Goal: Task Accomplishment & Management: Use online tool/utility

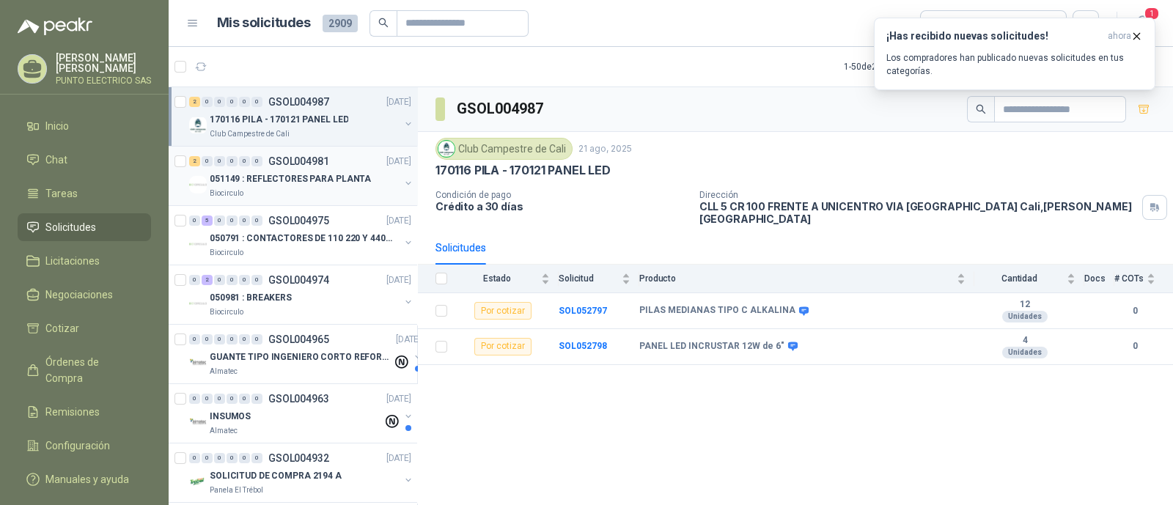
click at [301, 174] on p "051149 : REFLECTORES PARA PLANTA" at bounding box center [290, 179] width 161 height 14
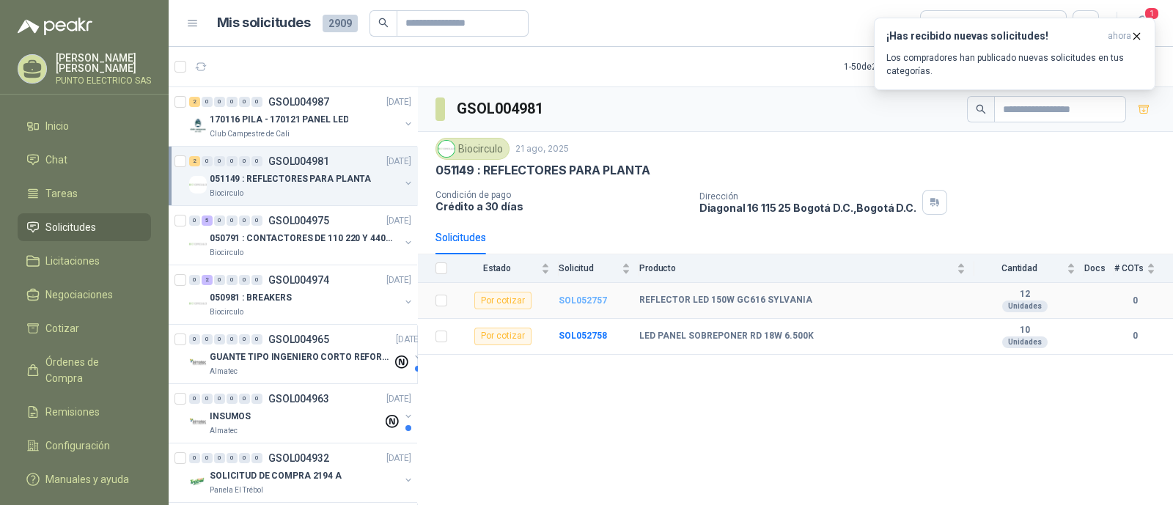
click at [589, 302] on b "SOL052757" at bounding box center [583, 300] width 48 height 10
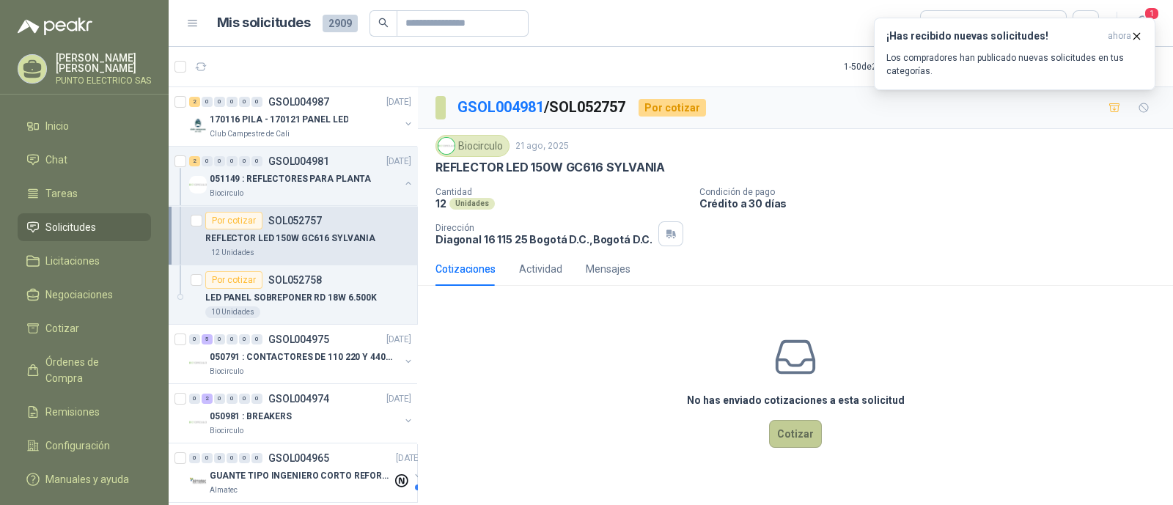
click at [792, 430] on button "Cotizar" at bounding box center [795, 434] width 53 height 28
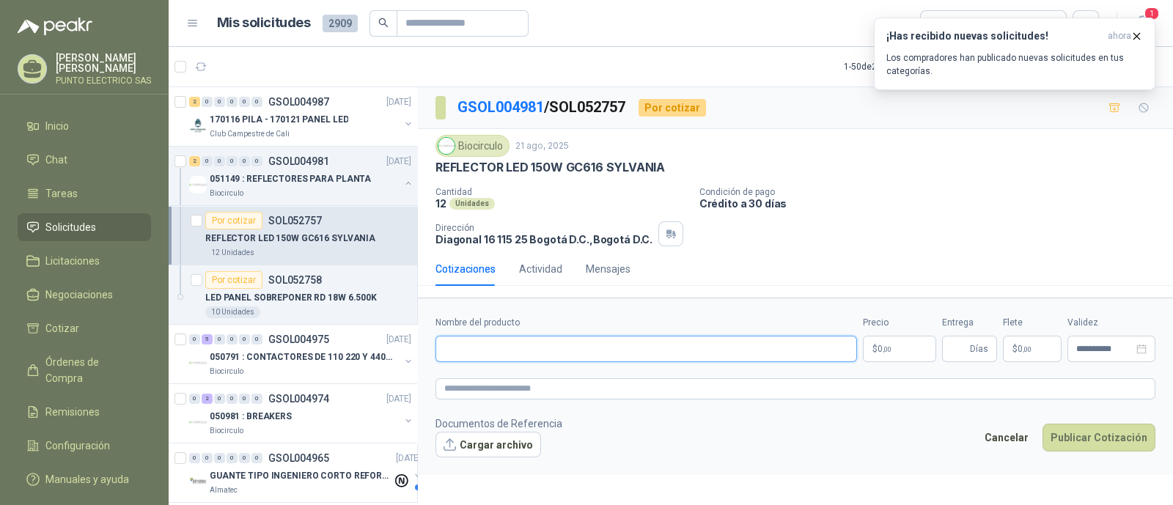
click at [529, 346] on input "Nombre del producto" at bounding box center [646, 349] width 422 height 26
click at [606, 350] on input "**********" at bounding box center [646, 349] width 422 height 26
type input "**********"
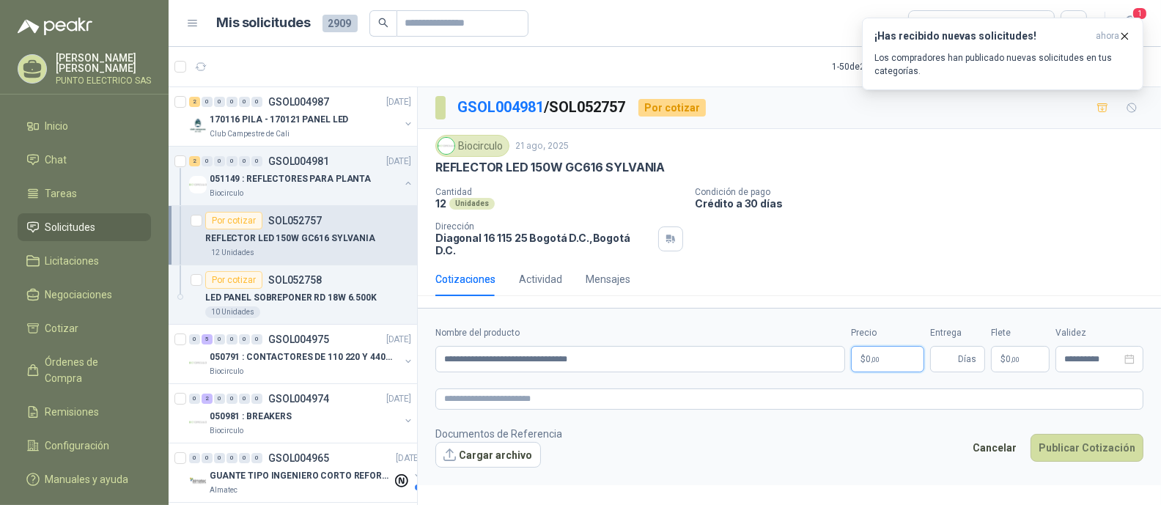
click at [890, 342] on body "Julian Gaviria PUNTO ELECTRICO SAS Inicio Chat Tareas Solicitudes Licitaciones …" at bounding box center [580, 252] width 1161 height 505
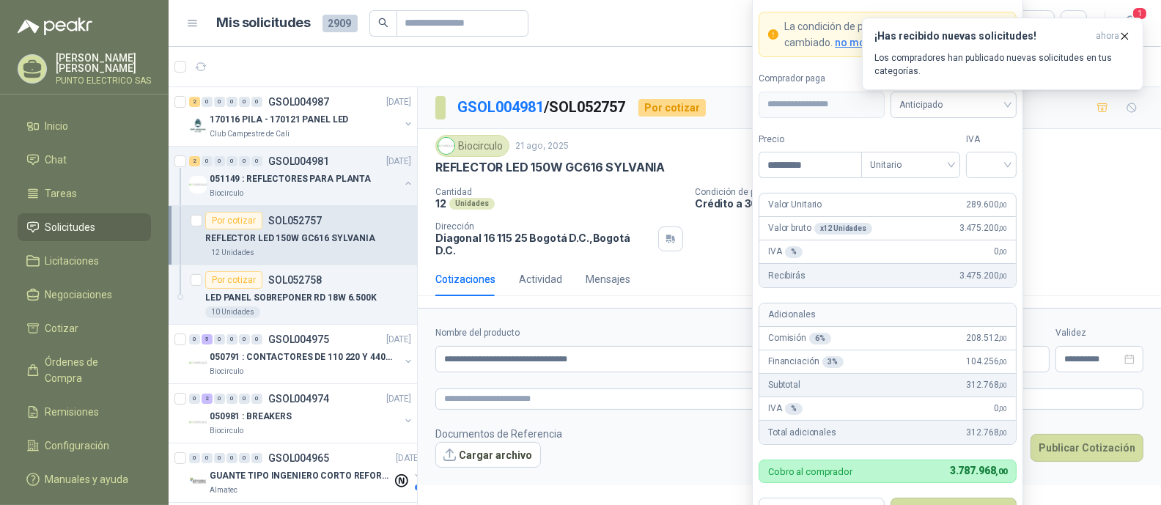
type input "*********"
click at [1003, 90] on div "¡Has recibido nuevas solicitudes! ahora Los compradores han publicado nuevas so…" at bounding box center [1002, 54] width 281 height 73
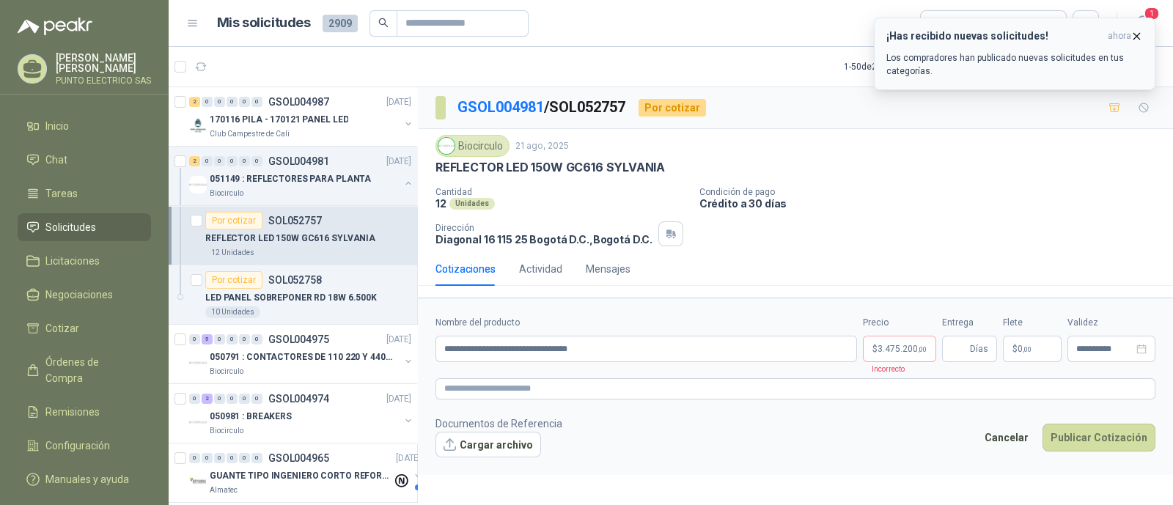
click at [1138, 34] on icon "button" at bounding box center [1136, 36] width 12 height 12
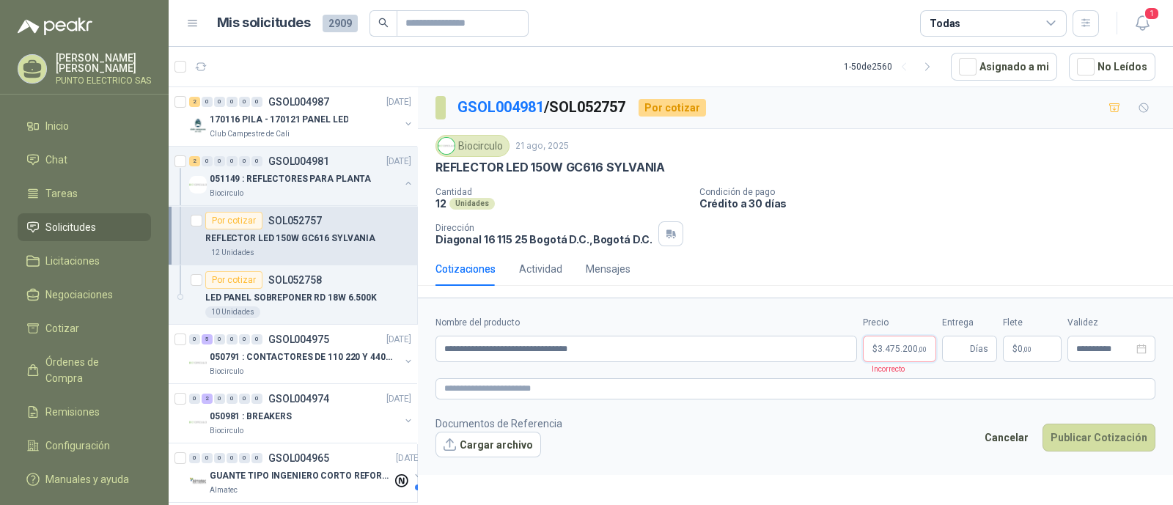
click at [910, 351] on body "Julian Gaviria PUNTO ELECTRICO SAS Inicio Chat Tareas Solicitudes Licitaciones …" at bounding box center [586, 252] width 1173 height 505
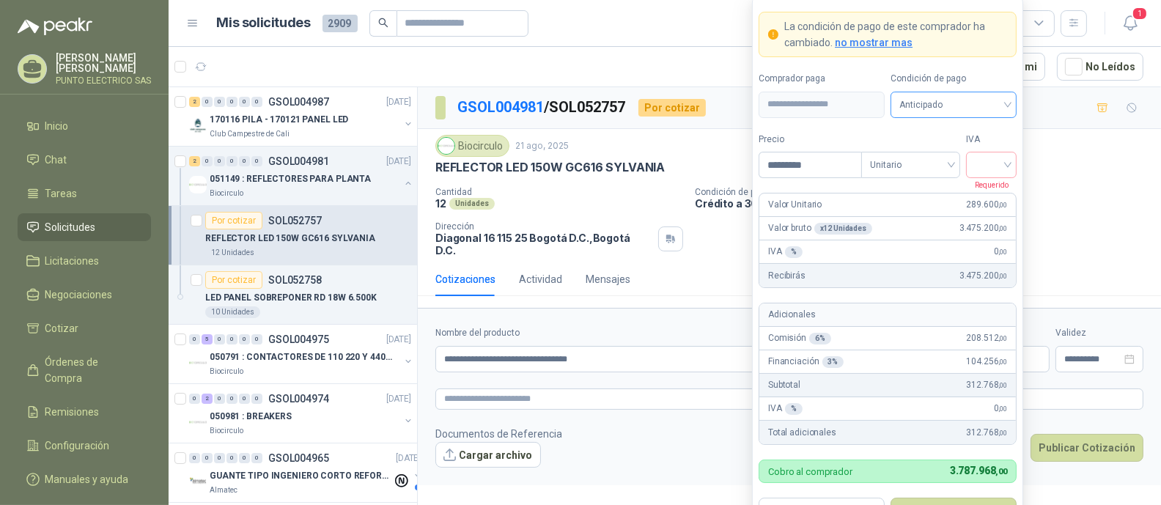
click at [1009, 104] on div "Anticipado" at bounding box center [954, 105] width 126 height 26
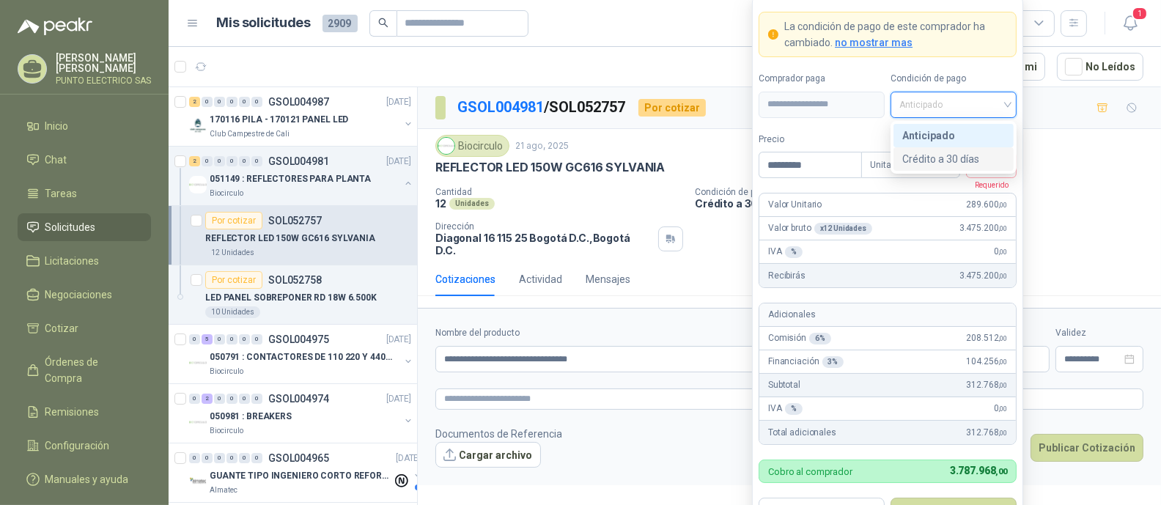
click at [949, 159] on div "Crédito a 30 días" at bounding box center [953, 159] width 103 height 16
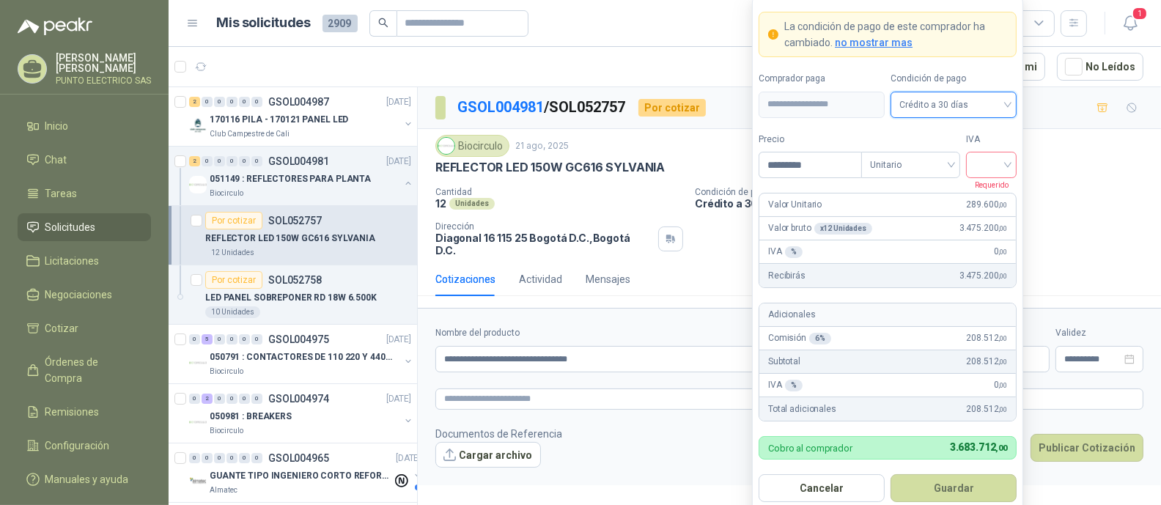
click at [1012, 163] on div at bounding box center [991, 165] width 51 height 26
click at [988, 194] on div "19%" at bounding box center [991, 196] width 27 height 16
click at [955, 484] on button "Guardar" at bounding box center [954, 488] width 126 height 28
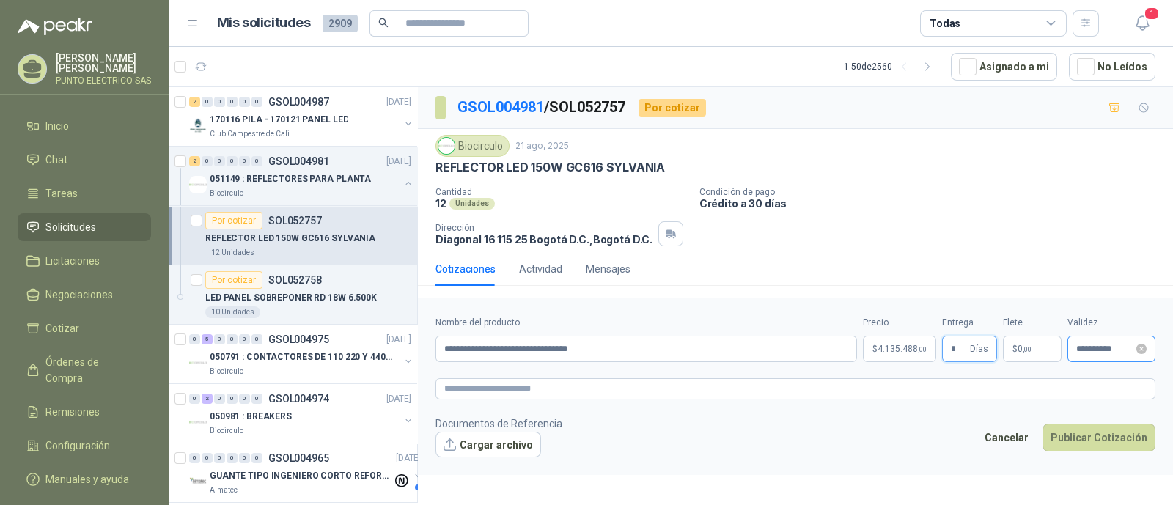
click at [1090, 353] on div "**********" at bounding box center [1111, 349] width 88 height 26
type input "*"
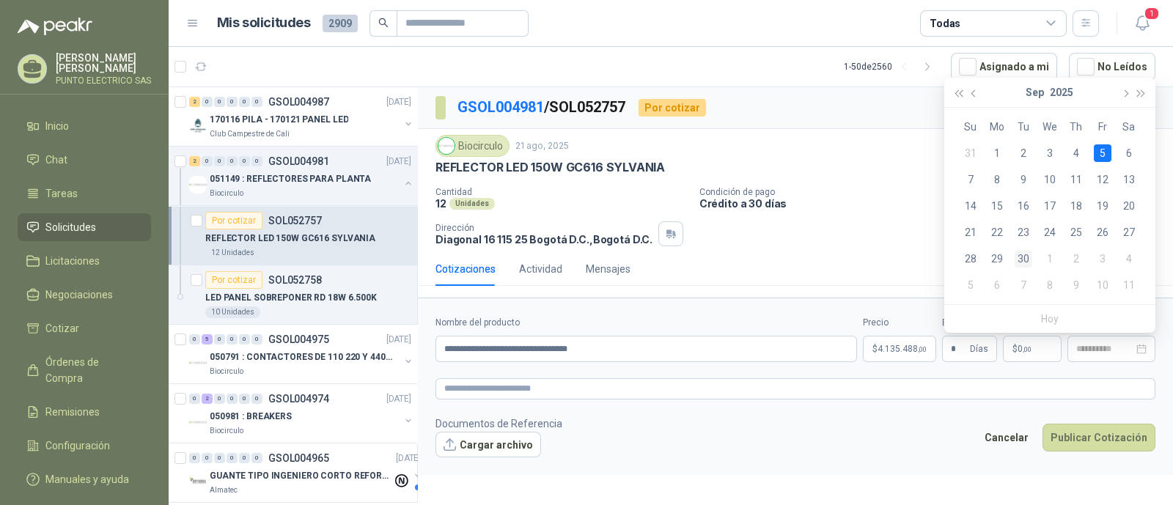
click at [1023, 252] on div "30" at bounding box center [1024, 259] width 18 height 18
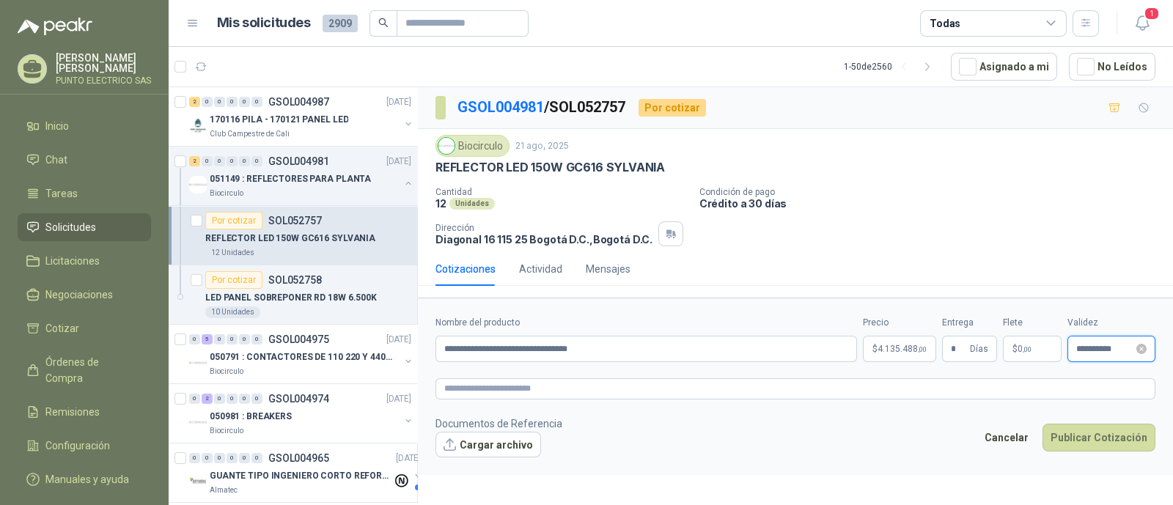
click at [1089, 349] on input "**********" at bounding box center [1104, 350] width 57 height 10
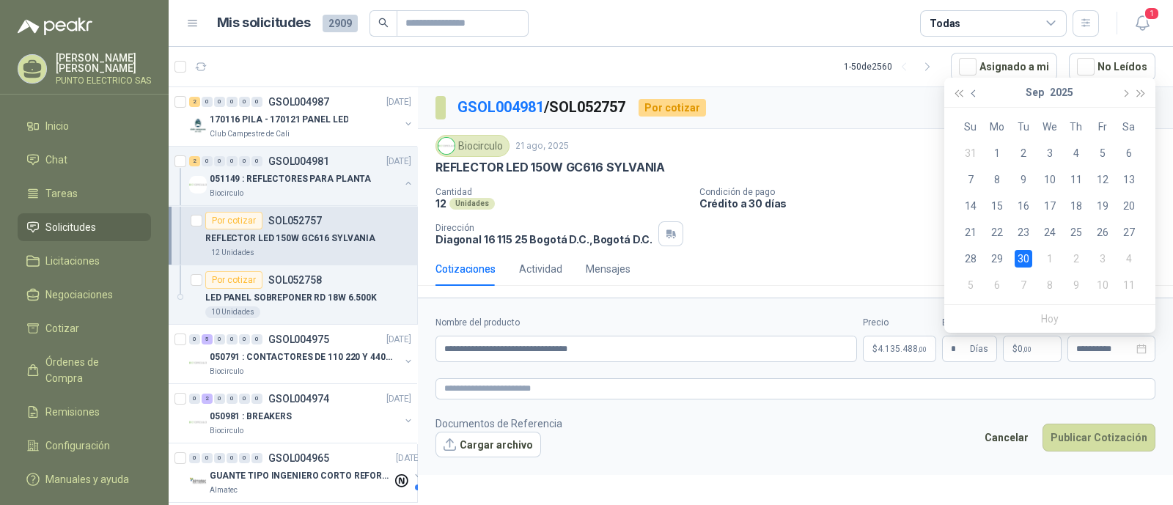
click at [976, 94] on span "button" at bounding box center [974, 92] width 7 height 7
type input "**********"
click at [1127, 259] on div "30" at bounding box center [1129, 259] width 18 height 18
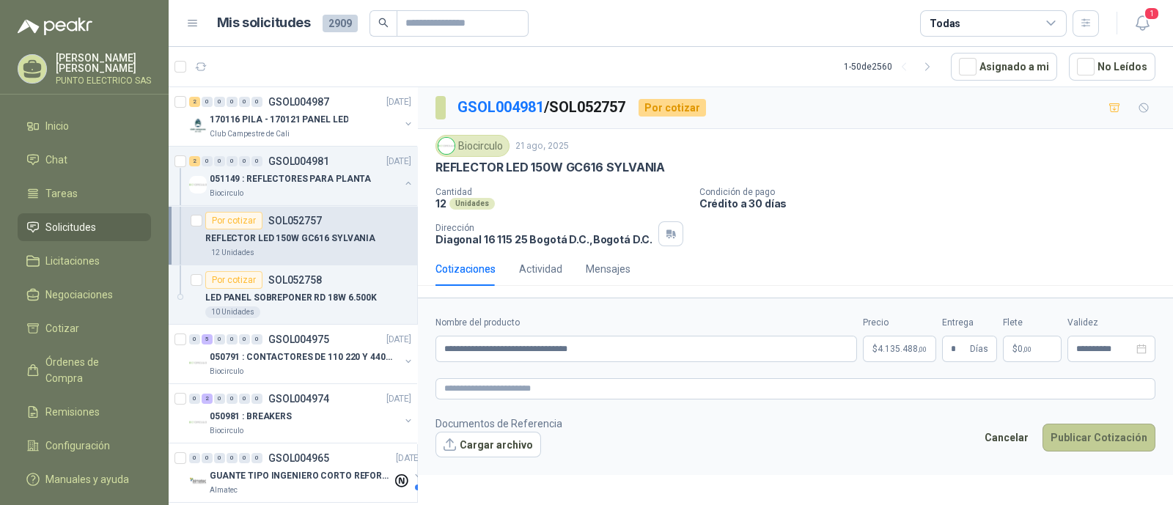
click at [1107, 435] on button "Publicar Cotización" at bounding box center [1098, 438] width 113 height 28
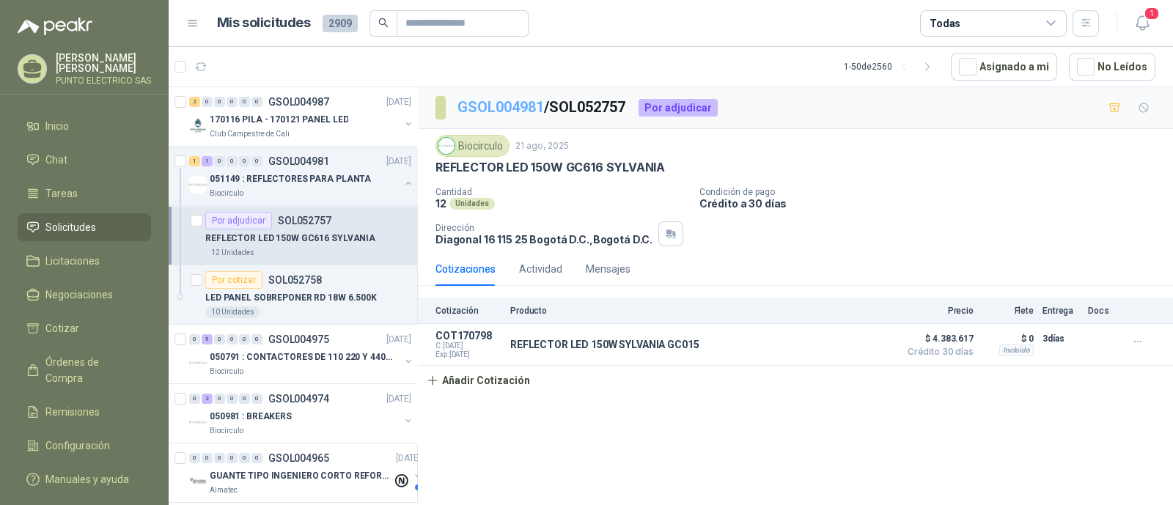
click at [524, 105] on link "GSOL004981" at bounding box center [500, 107] width 87 height 18
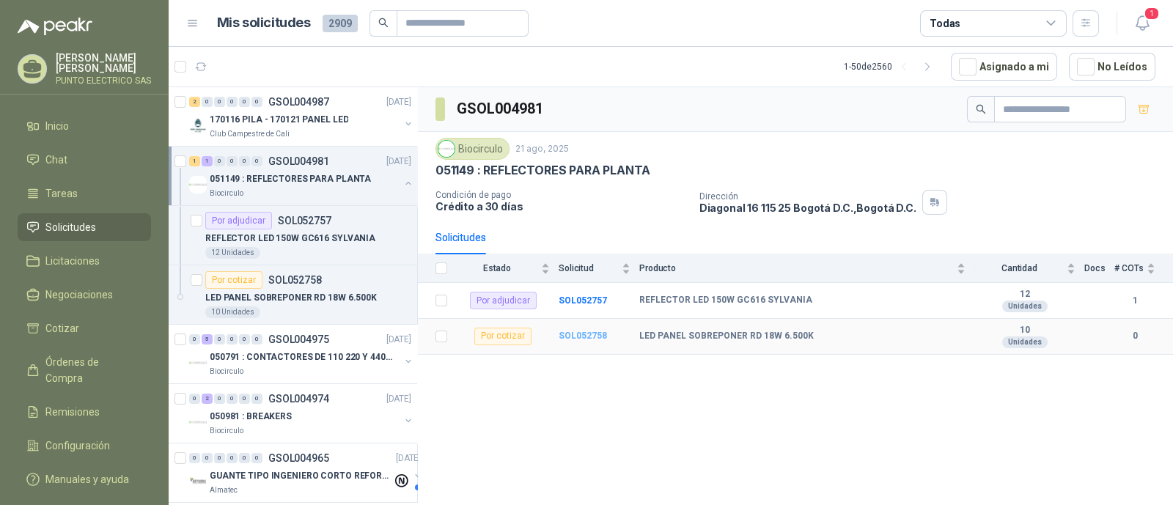
click at [584, 334] on b "SOL052758" at bounding box center [583, 336] width 48 height 10
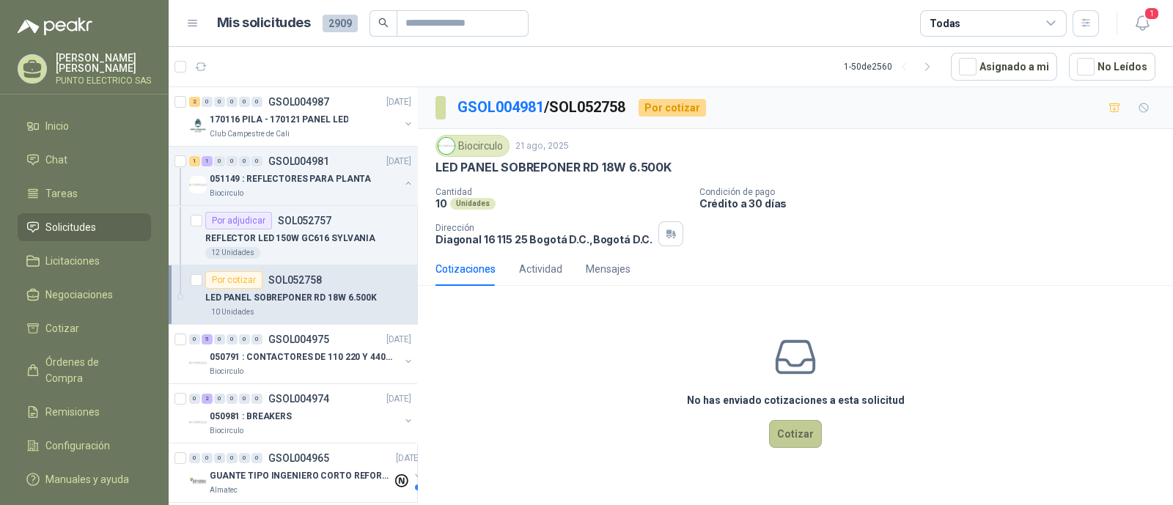
click at [782, 438] on button "Cotizar" at bounding box center [795, 434] width 53 height 28
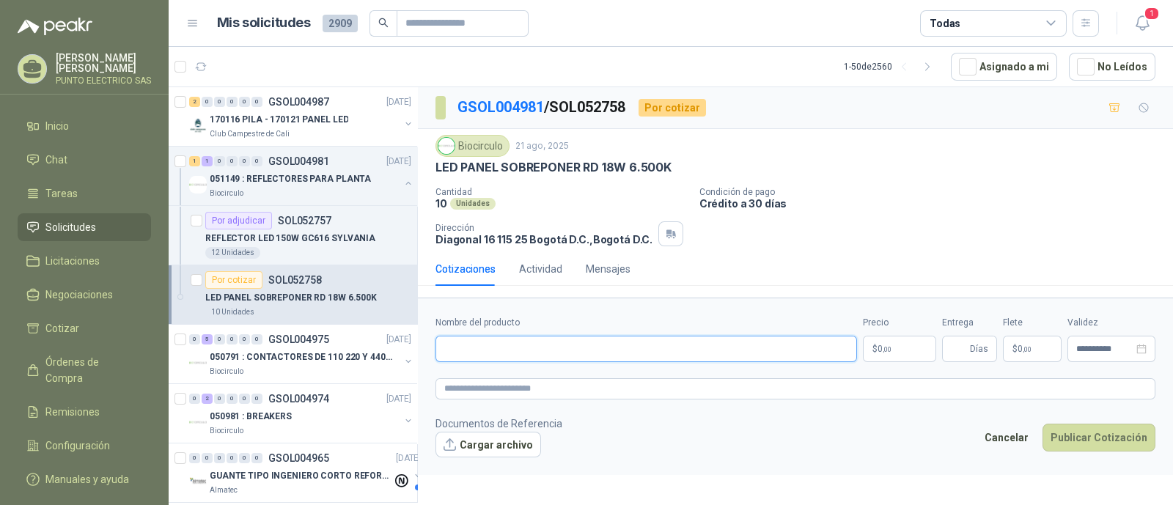
click at [529, 350] on input "Nombre del producto" at bounding box center [646, 349] width 422 height 26
type input "**********"
click at [907, 347] on body "Julian Gaviria PUNTO ELECTRICO SAS Inicio Chat Tareas Solicitudes Licitaciones …" at bounding box center [586, 252] width 1173 height 505
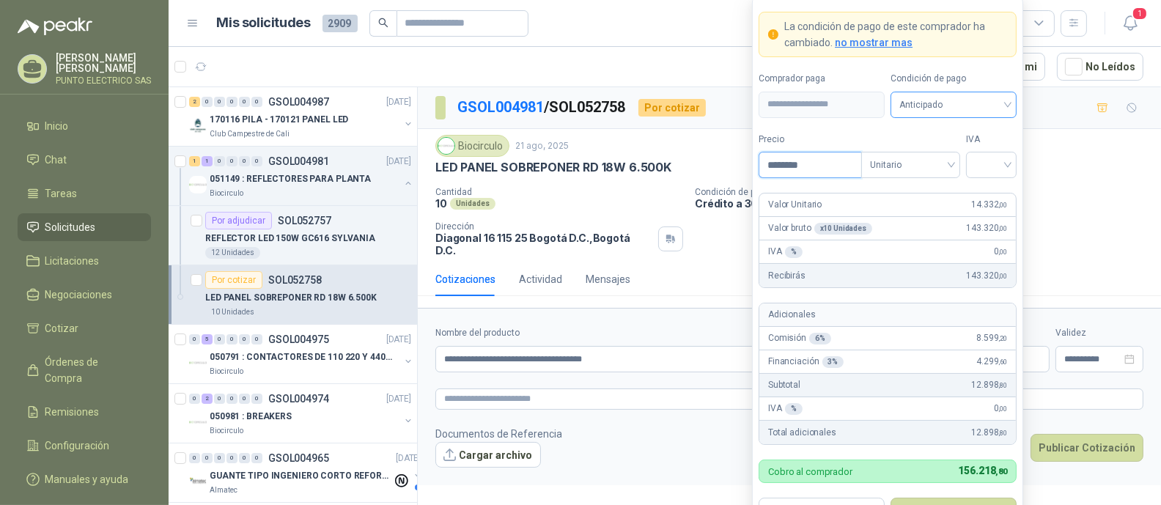
click at [1010, 107] on div "Anticipado" at bounding box center [954, 105] width 126 height 26
type input "********"
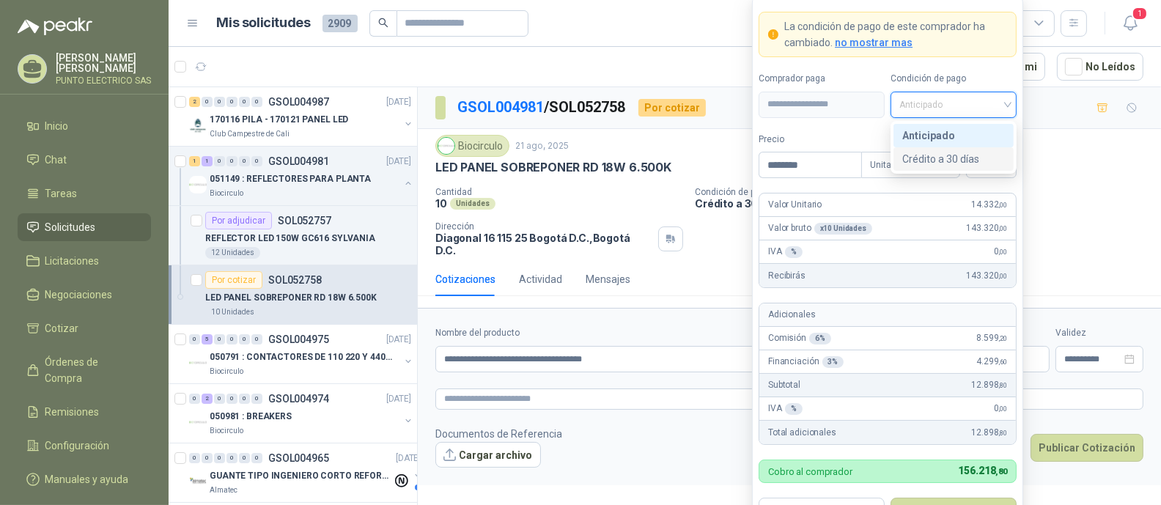
click at [946, 162] on div "Crédito a 30 días" at bounding box center [953, 159] width 103 height 16
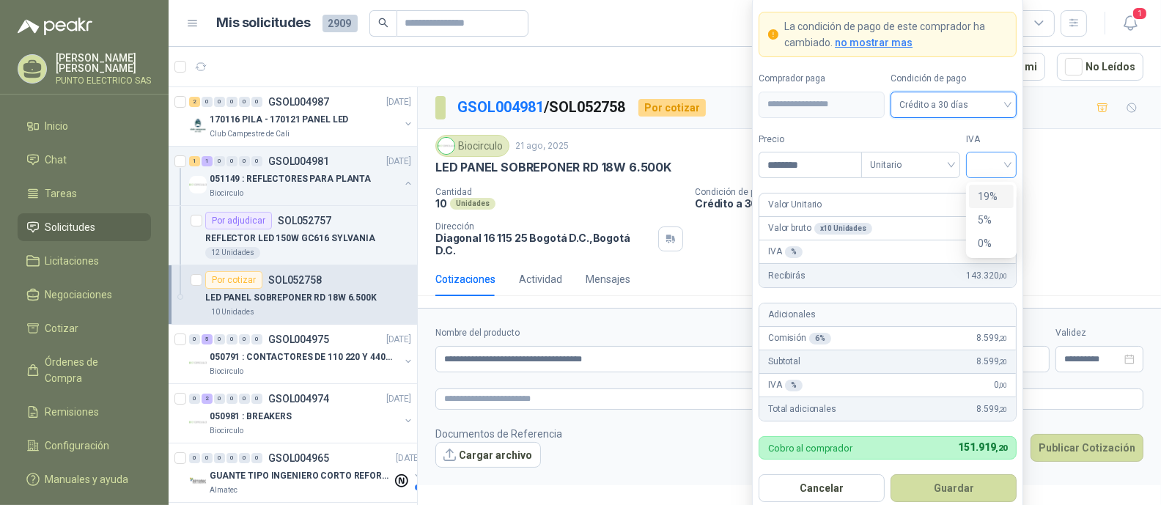
click at [1013, 166] on div at bounding box center [991, 165] width 51 height 26
click at [991, 193] on div "19%" at bounding box center [991, 196] width 27 height 16
click at [963, 489] on button "Guardar" at bounding box center [954, 488] width 126 height 28
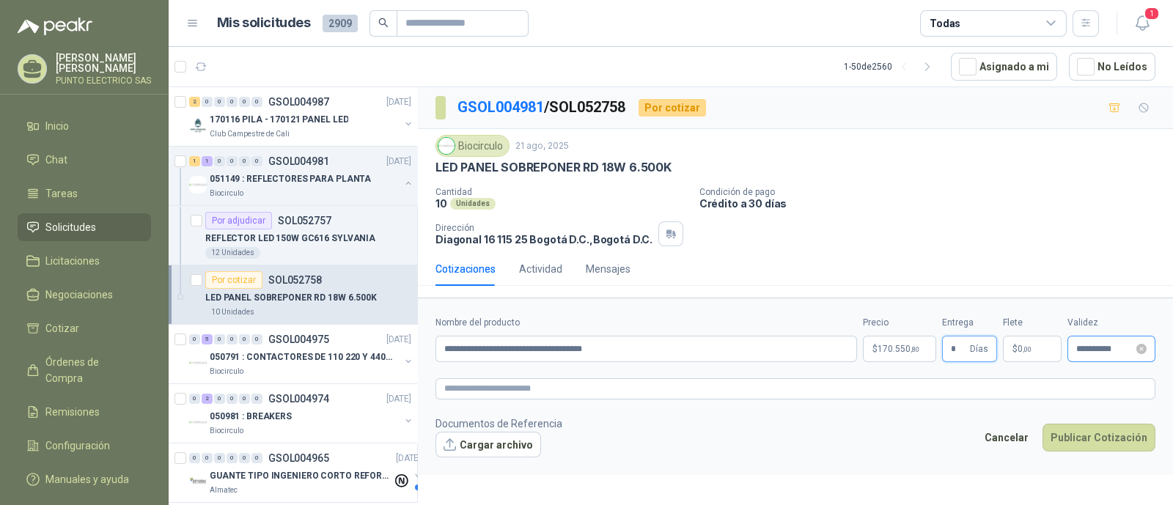
type input "*"
click at [1115, 349] on input "**********" at bounding box center [1104, 350] width 57 height 10
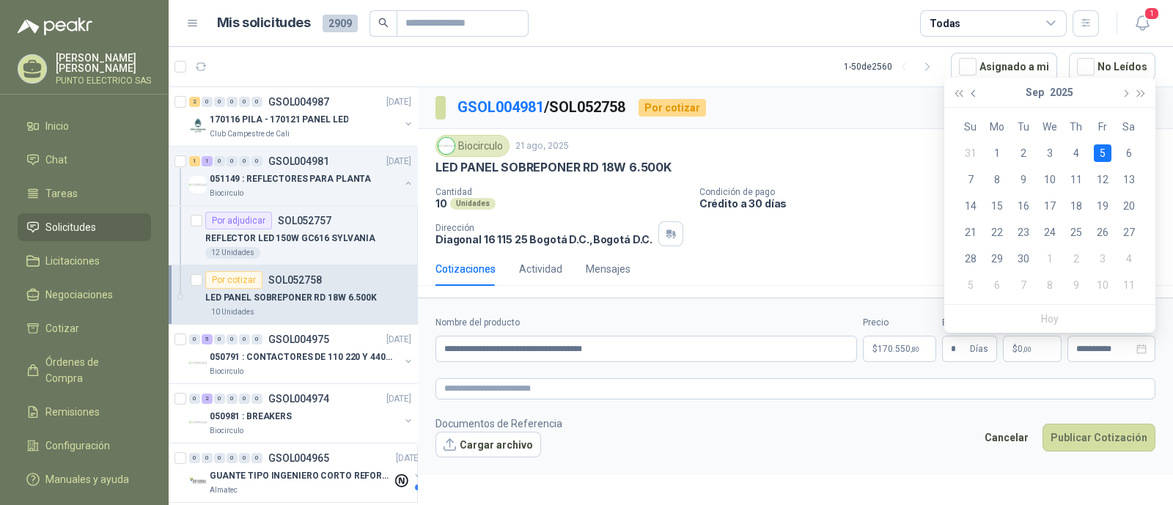
click at [975, 93] on span "button" at bounding box center [974, 92] width 7 height 7
click at [1129, 256] on div "30" at bounding box center [1129, 259] width 18 height 18
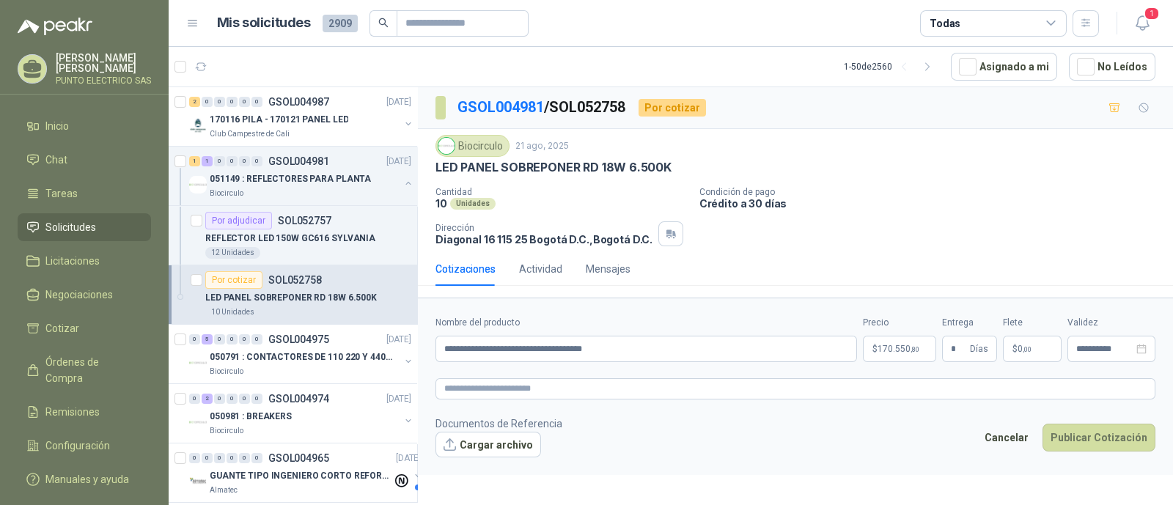
type input "**********"
click at [1107, 433] on button "Publicar Cotización" at bounding box center [1098, 438] width 113 height 28
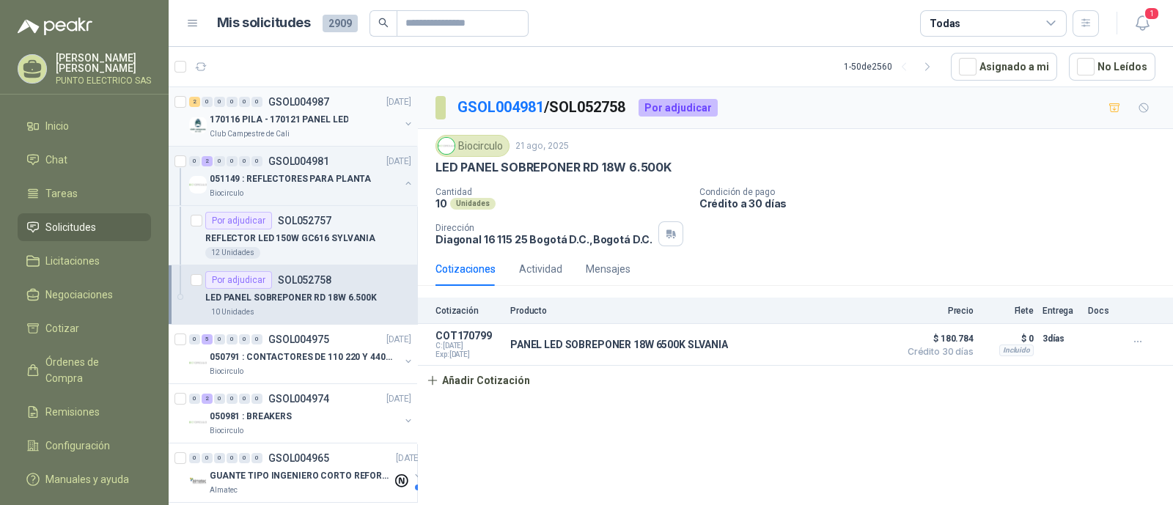
click at [312, 123] on p "170116 PILA - 170121 PANEL LED" at bounding box center [279, 120] width 139 height 14
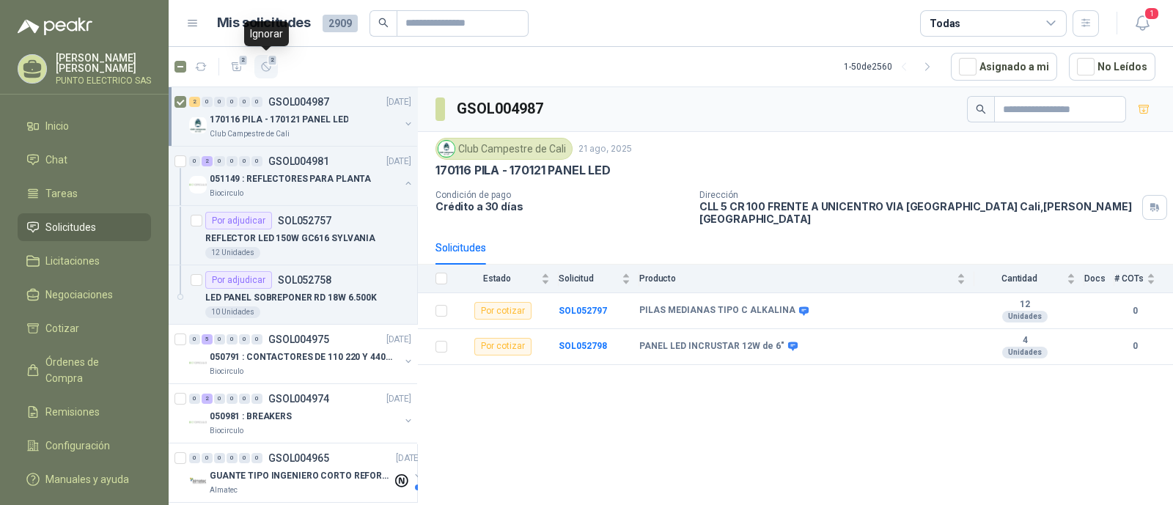
click at [266, 68] on icon "button" at bounding box center [266, 67] width 12 height 12
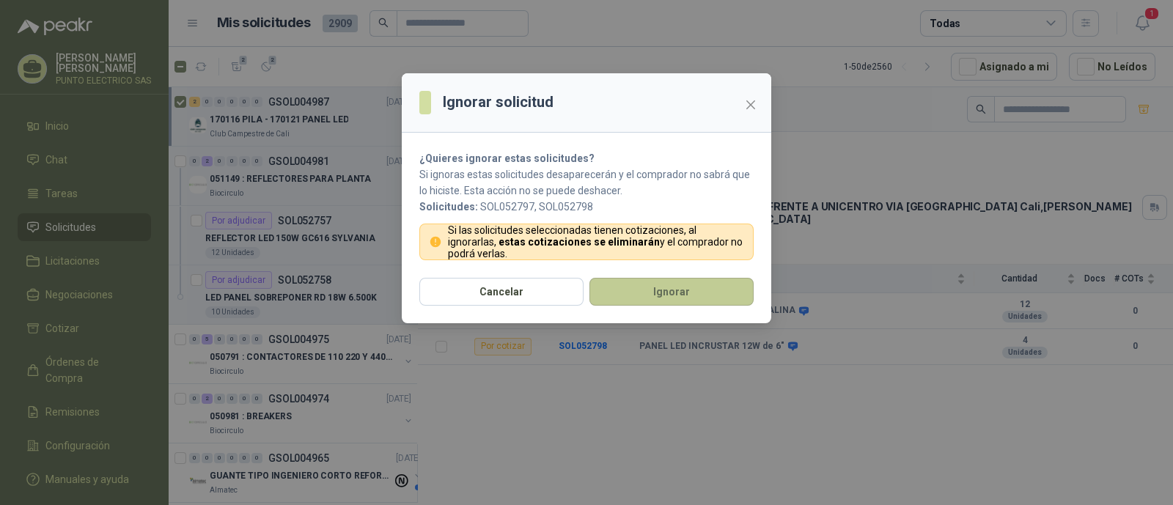
click at [685, 295] on button "Ignorar" at bounding box center [671, 292] width 164 height 28
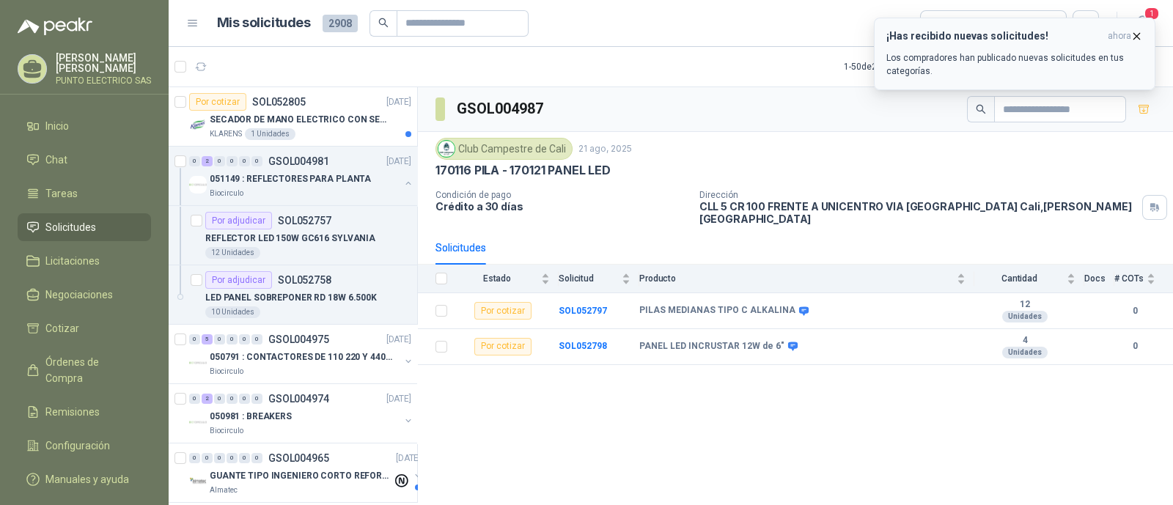
click at [1061, 45] on div "¡Has recibido nuevas solicitudes! ahora Los compradores han publicado nuevas so…" at bounding box center [1014, 54] width 257 height 48
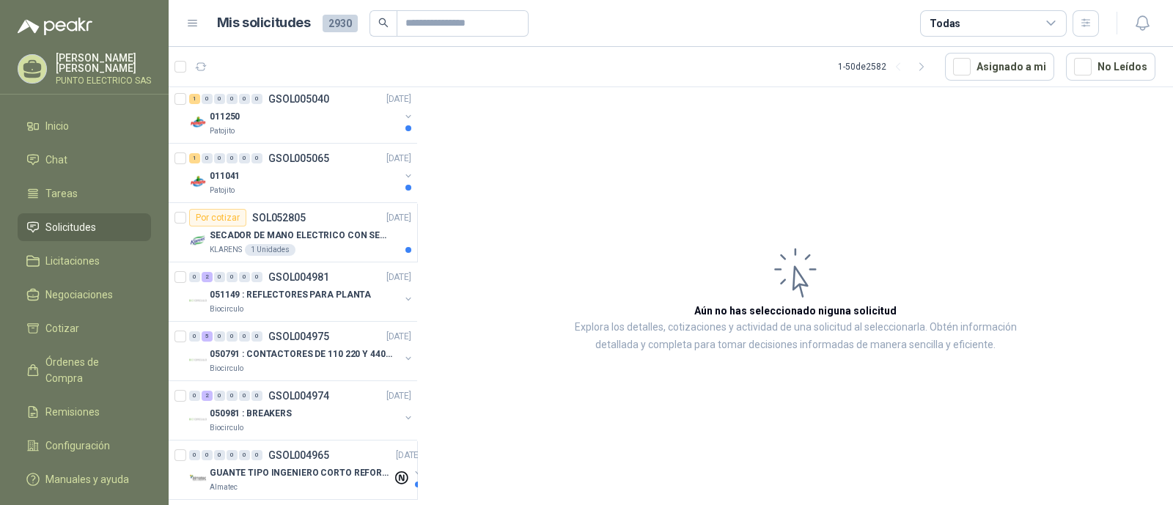
scroll to position [1191, 0]
click at [282, 169] on div "011041" at bounding box center [305, 176] width 190 height 18
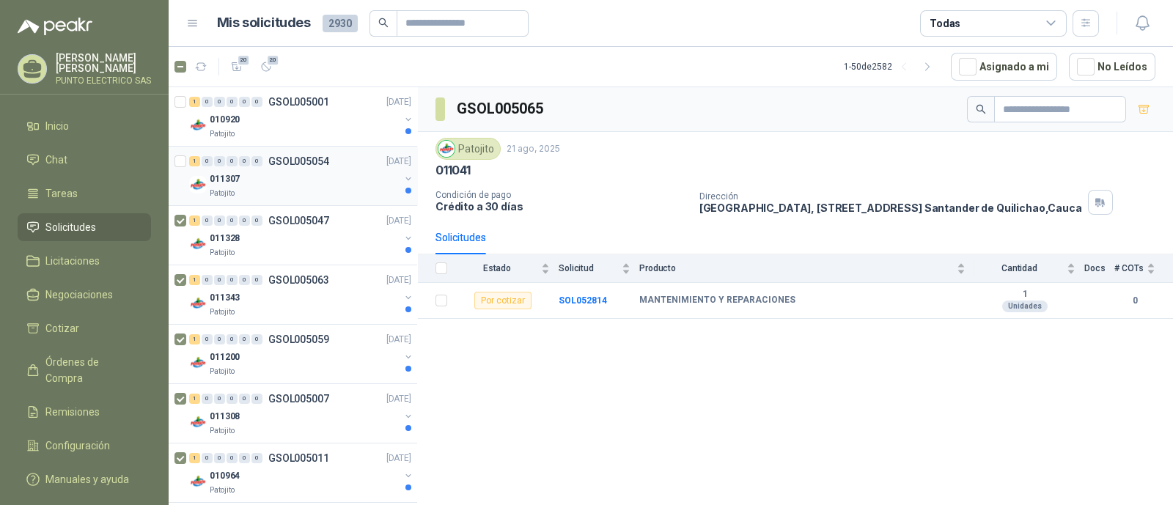
click at [183, 169] on div at bounding box center [181, 175] width 15 height 47
click at [180, 108] on div at bounding box center [181, 116] width 15 height 47
click at [268, 67] on icon "button" at bounding box center [266, 67] width 12 height 12
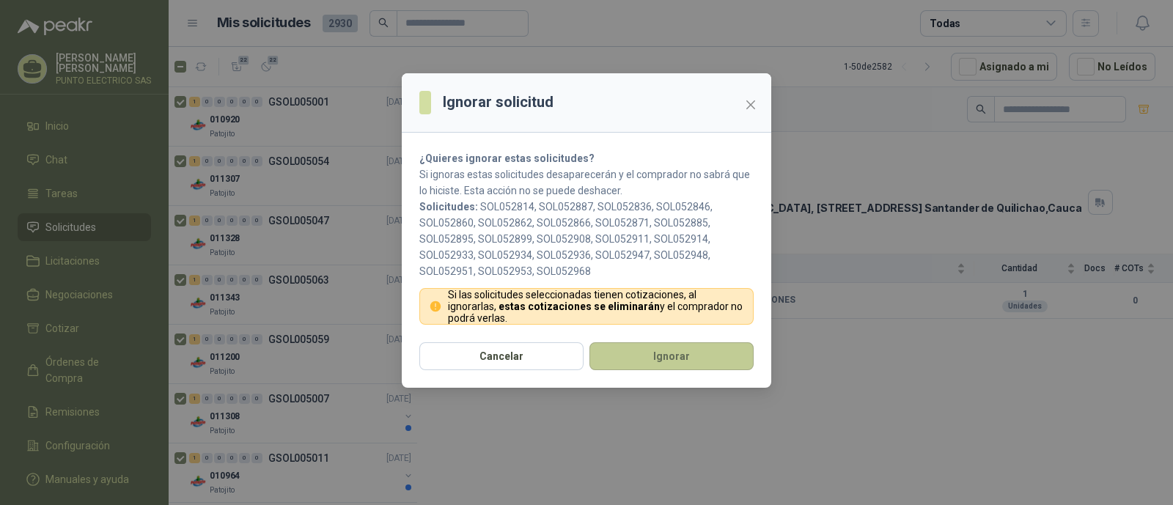
click at [655, 353] on button "Ignorar" at bounding box center [671, 356] width 164 height 28
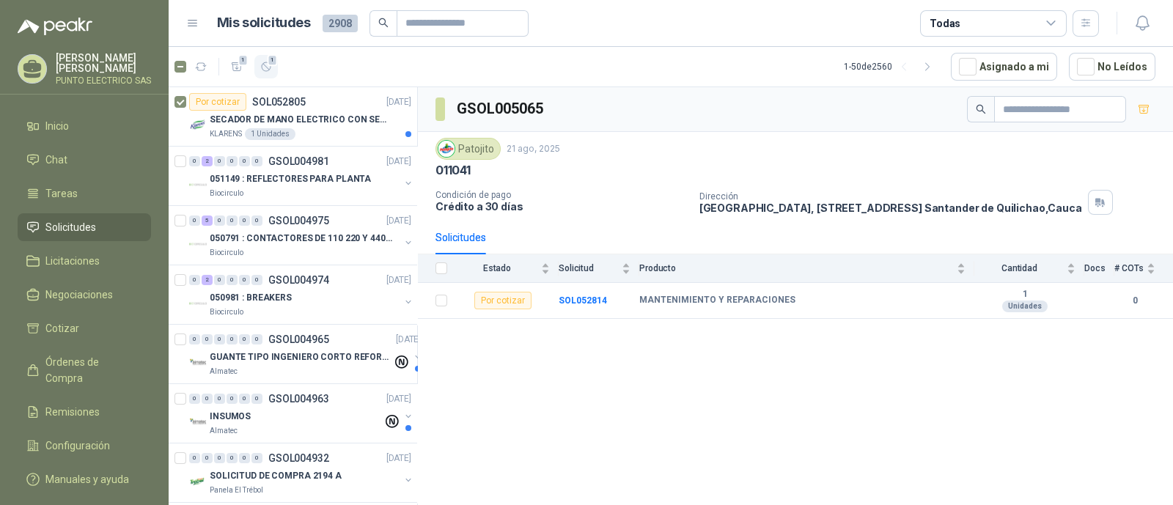
click at [264, 69] on icon "button" at bounding box center [266, 67] width 12 height 12
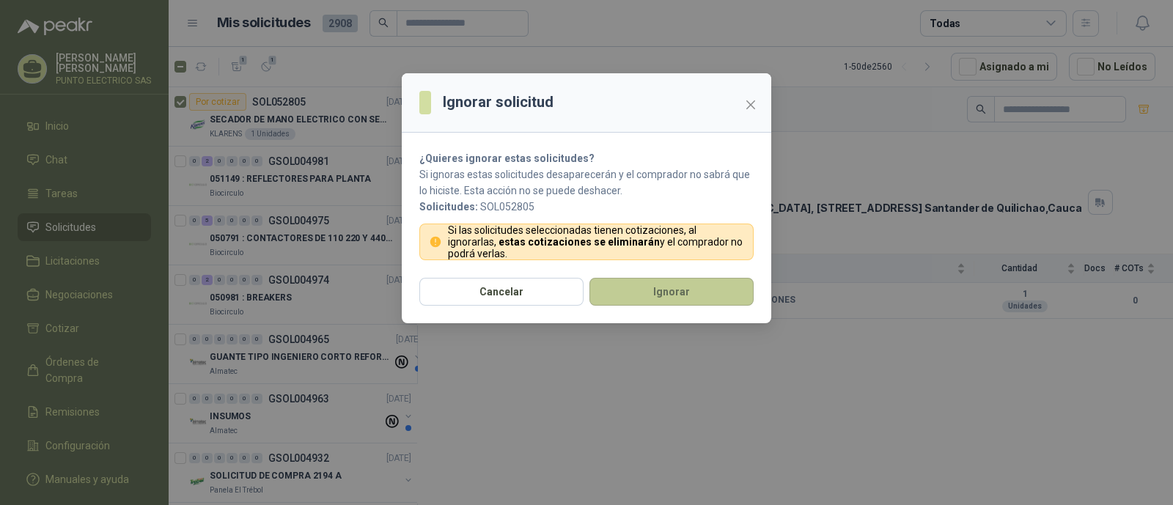
click at [679, 287] on button "Ignorar" at bounding box center [671, 292] width 164 height 28
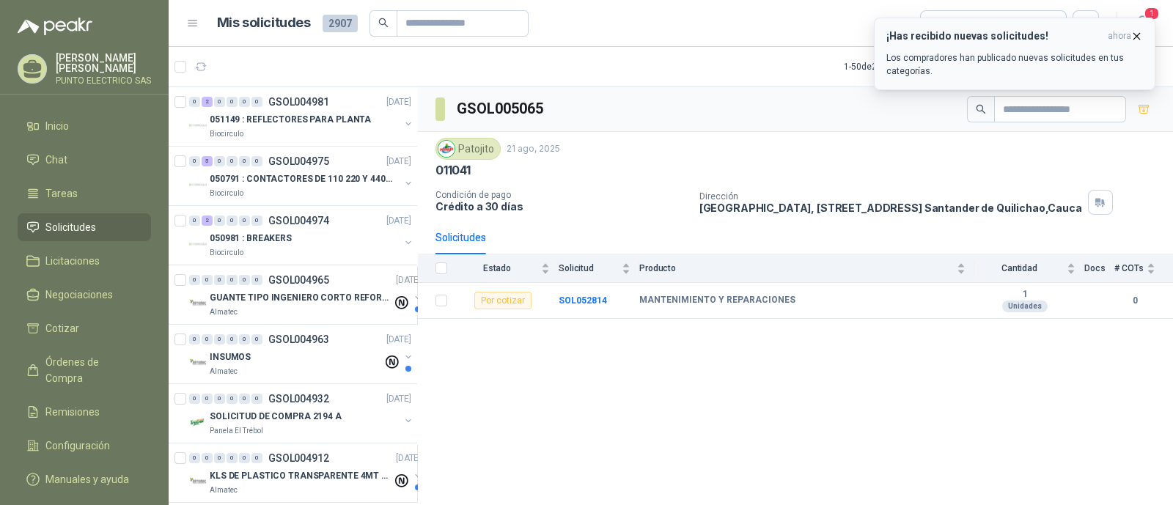
click at [1045, 48] on div "¡Has recibido nuevas solicitudes! ahora Los compradores han publicado nuevas so…" at bounding box center [1014, 54] width 257 height 48
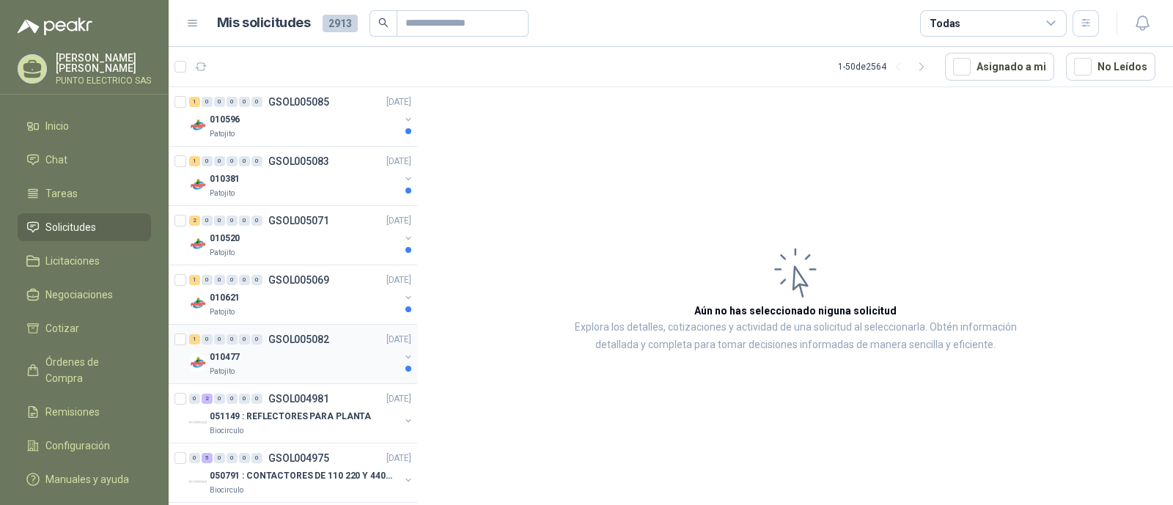
click at [272, 348] on div "010477" at bounding box center [305, 357] width 190 height 18
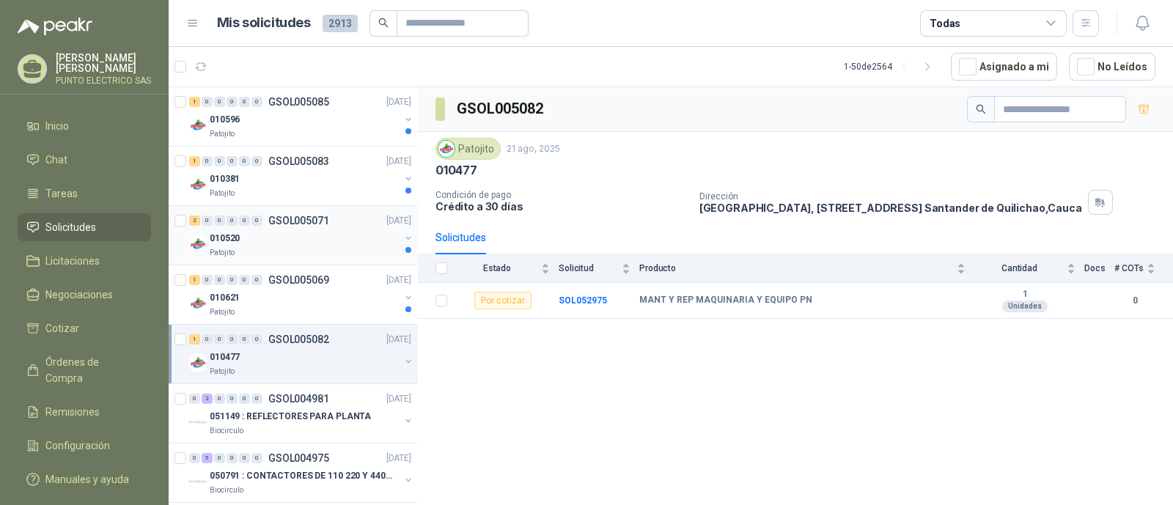
click at [272, 262] on div "2 0 0 0 0 0 GSOL005071 21/08/25 010520 Patojito" at bounding box center [293, 235] width 249 height 59
click at [276, 287] on div "1 0 0 0 0 0 GSOL005069 21/08/25" at bounding box center [301, 280] width 225 height 18
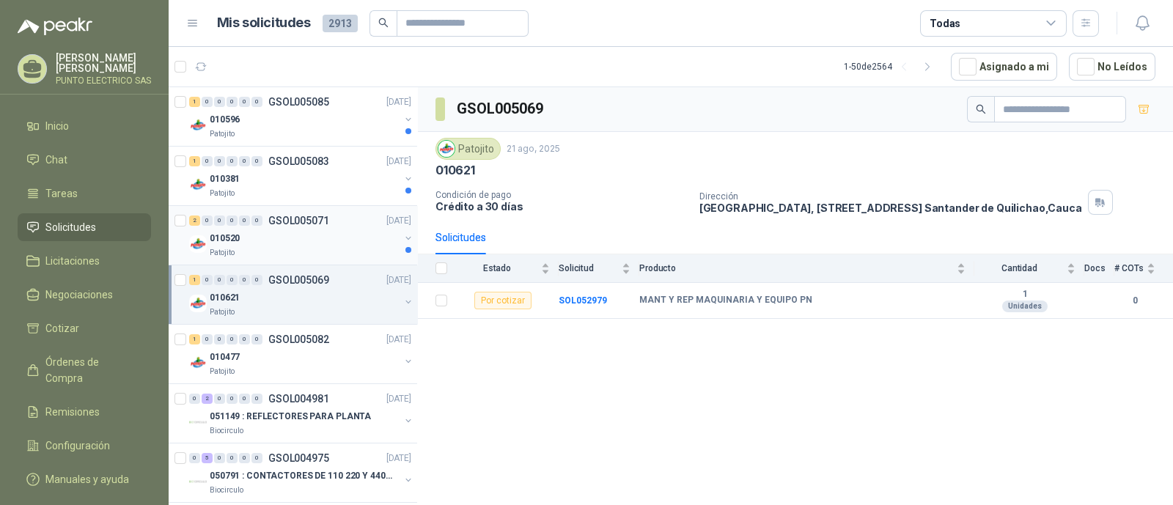
click at [277, 244] on div "010520" at bounding box center [305, 238] width 190 height 18
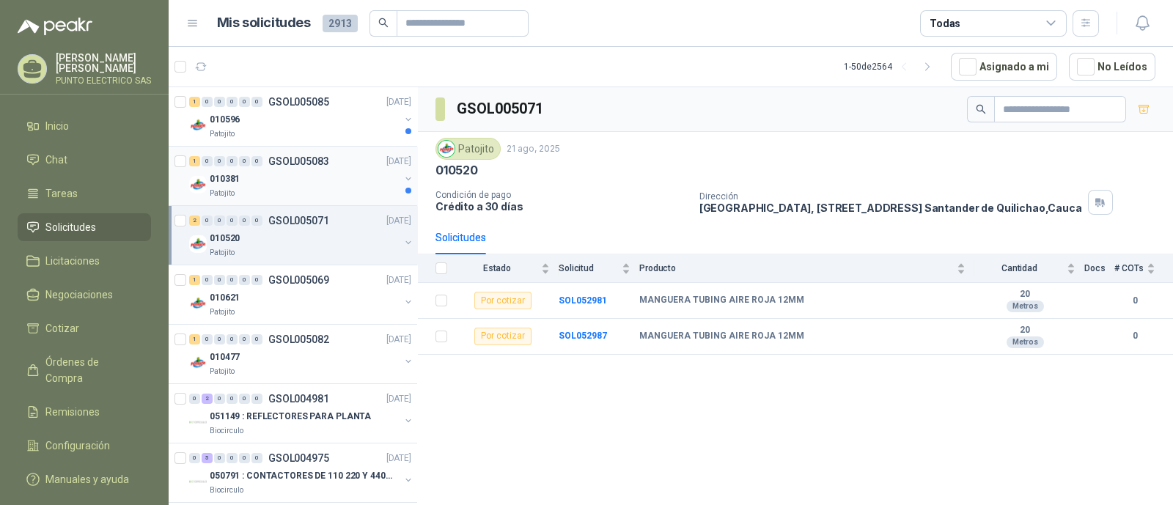
click at [284, 188] on div "Patojito" at bounding box center [305, 194] width 190 height 12
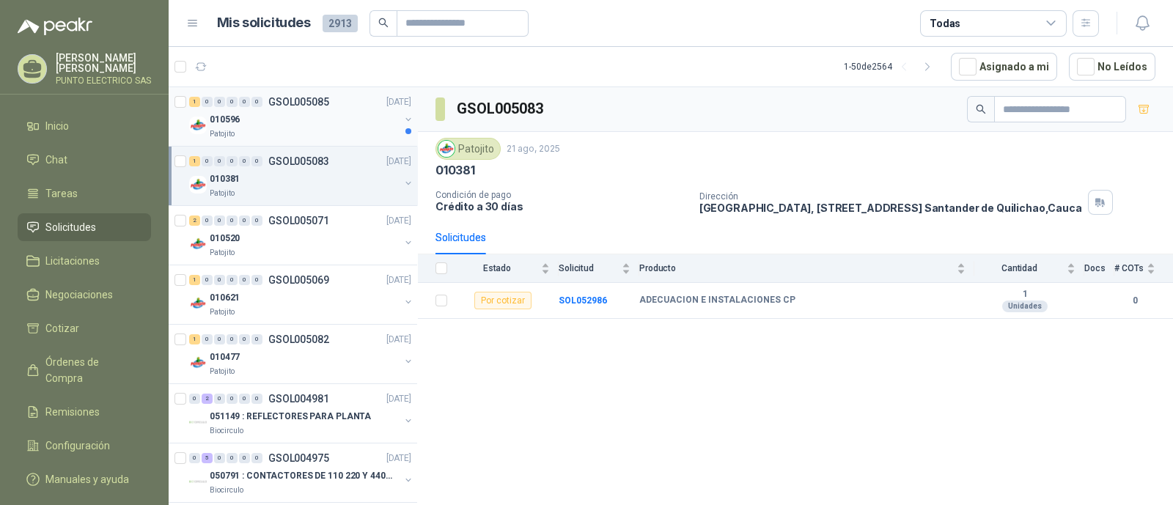
click at [285, 126] on div "010596" at bounding box center [305, 120] width 190 height 18
click at [180, 166] on div at bounding box center [181, 175] width 15 height 47
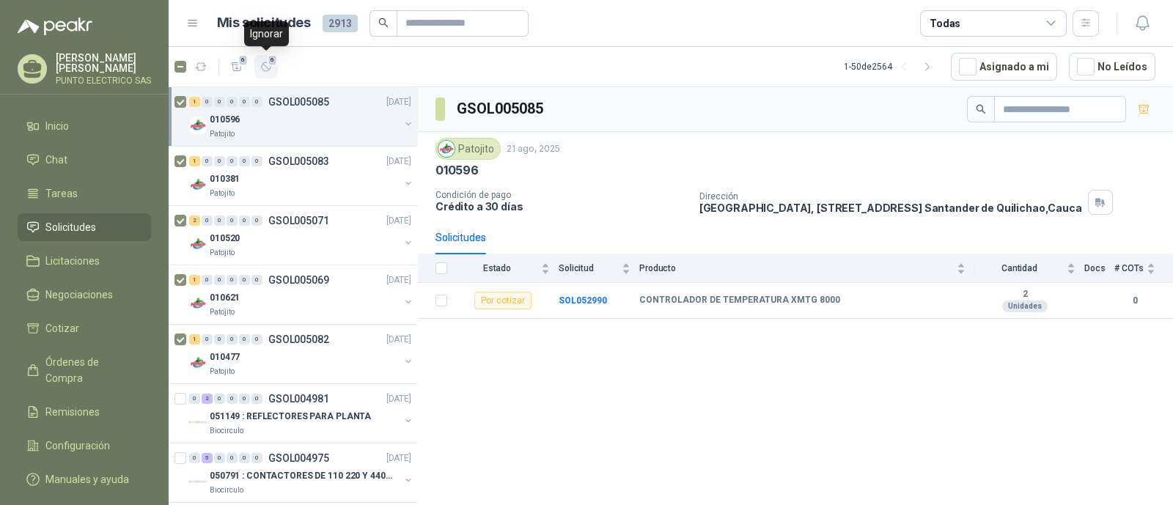
click at [271, 67] on icon "button" at bounding box center [266, 67] width 12 height 12
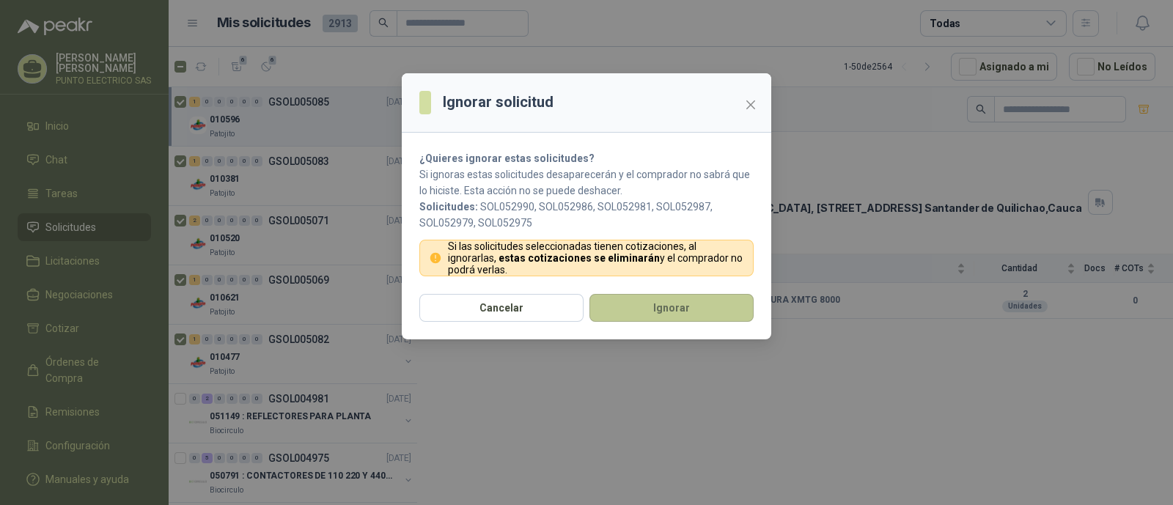
click at [685, 303] on button "Ignorar" at bounding box center [671, 308] width 164 height 28
